Goal: Task Accomplishment & Management: Complete application form

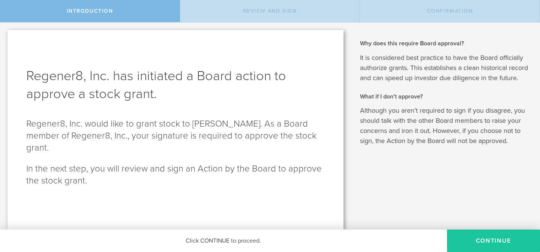
click at [493, 242] on button "Continue" at bounding box center [493, 241] width 93 height 23
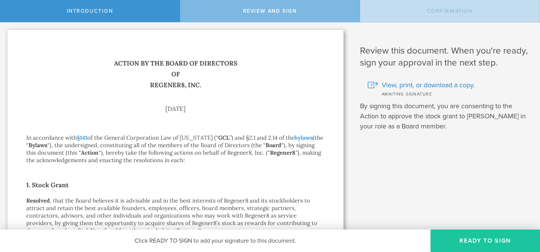
click at [464, 240] on button "Ready to Sign" at bounding box center [486, 241] width 110 height 23
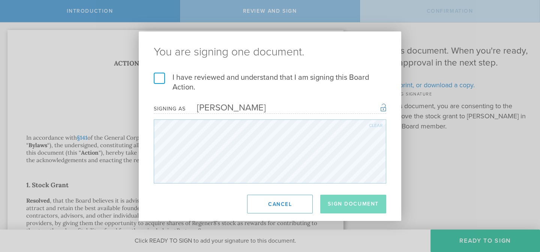
click at [161, 77] on label "I have reviewed and understand that I am signing this Board Action." at bounding box center [270, 83] width 233 height 20
click at [0, 0] on input "I have reviewed and understand that I am signing this Board Action." at bounding box center [0, 0] width 0 height 0
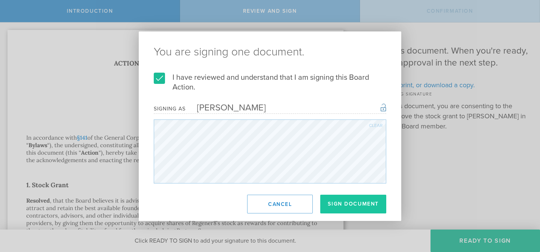
click at [338, 204] on button "Sign Document" at bounding box center [353, 204] width 66 height 19
